Goal: Use online tool/utility: Use online tool/utility

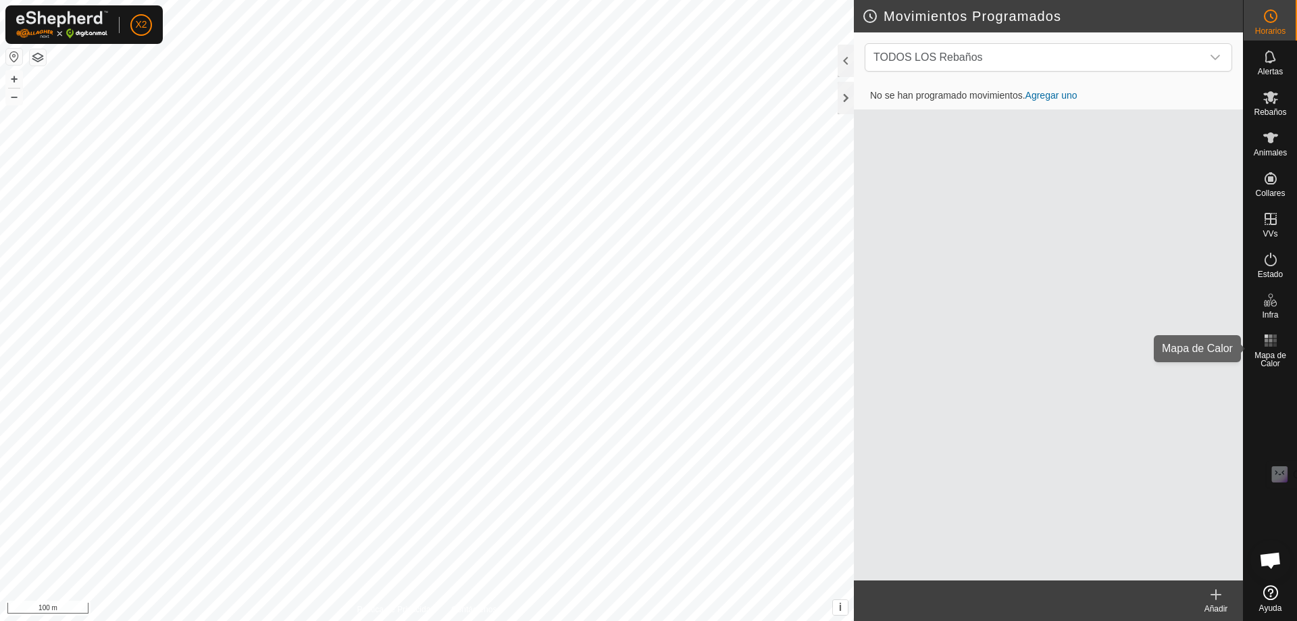
click at [1278, 343] on icon at bounding box center [1271, 340] width 16 height 16
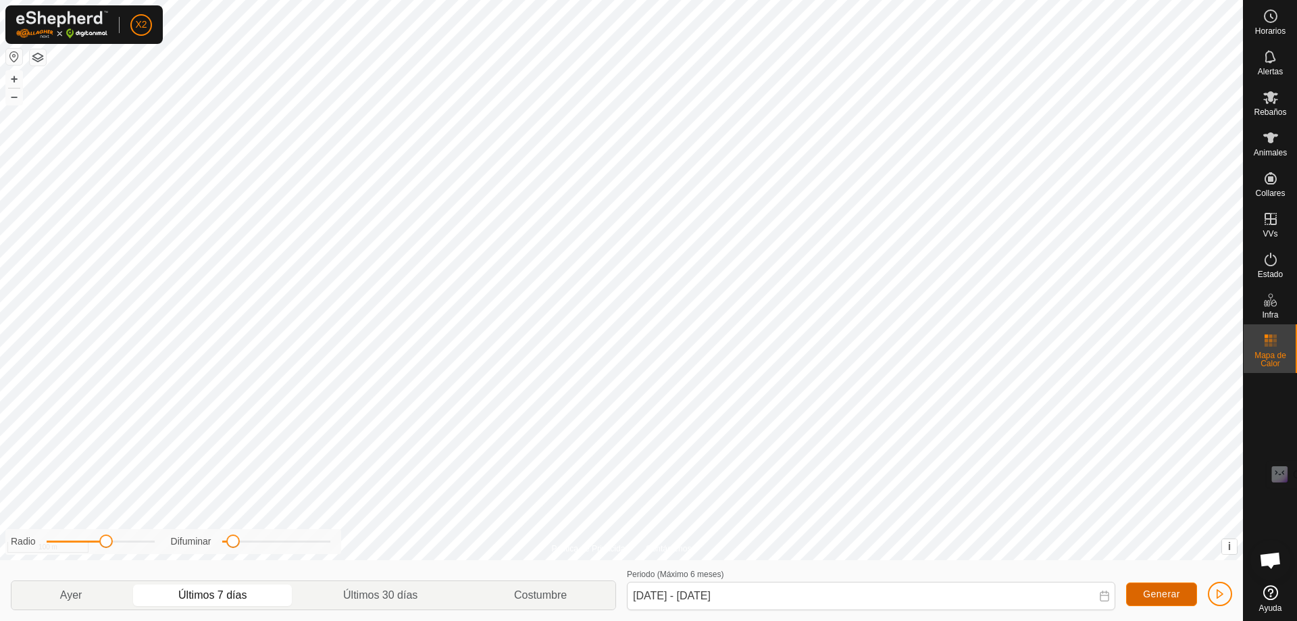
click at [1175, 595] on span "Generar" at bounding box center [1161, 593] width 37 height 11
click at [363, 591] on p-togglebutton "Últimos 30 días" at bounding box center [380, 595] width 171 height 28
type input "[DATE] - [DATE]"
click at [1182, 593] on button "Generar" at bounding box center [1161, 594] width 71 height 24
